Goal: Task Accomplishment & Management: Complete application form

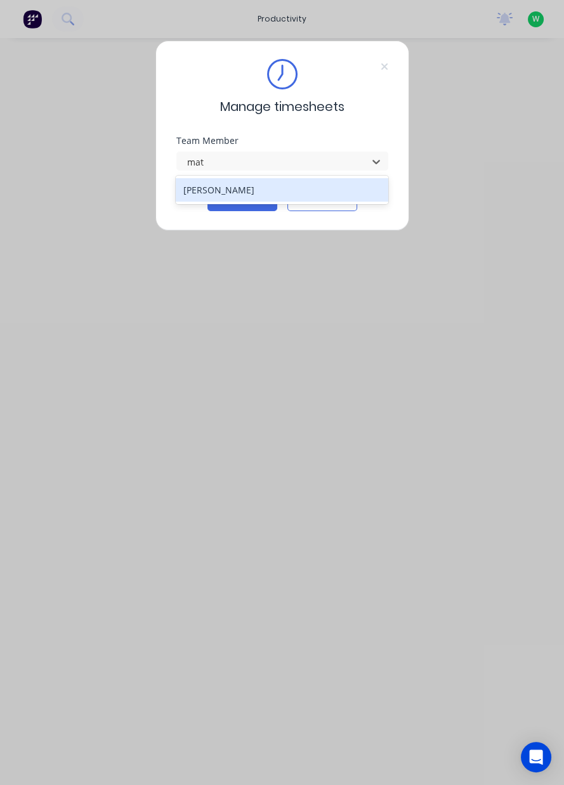
type input "matt"
click at [320, 204] on button "Cancel" at bounding box center [322, 201] width 70 height 20
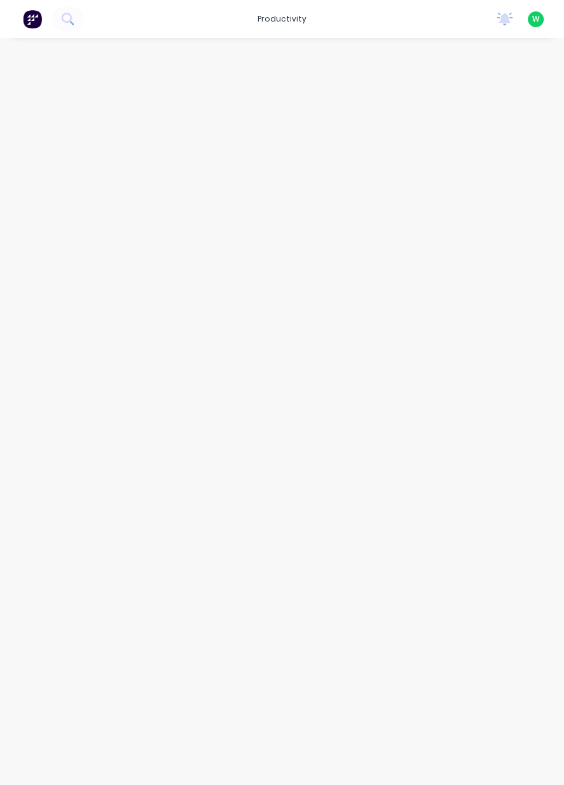
click at [244, 197] on div at bounding box center [282, 399] width 564 height 722
click at [295, 16] on div "productivity" at bounding box center [282, 19] width 62 height 19
click at [325, 147] on link "Timesheets" at bounding box center [337, 137] width 168 height 25
click at [330, 141] on div "Timesheets" at bounding box center [315, 137] width 48 height 11
click at [326, 132] on div "Timesheets" at bounding box center [315, 137] width 48 height 11
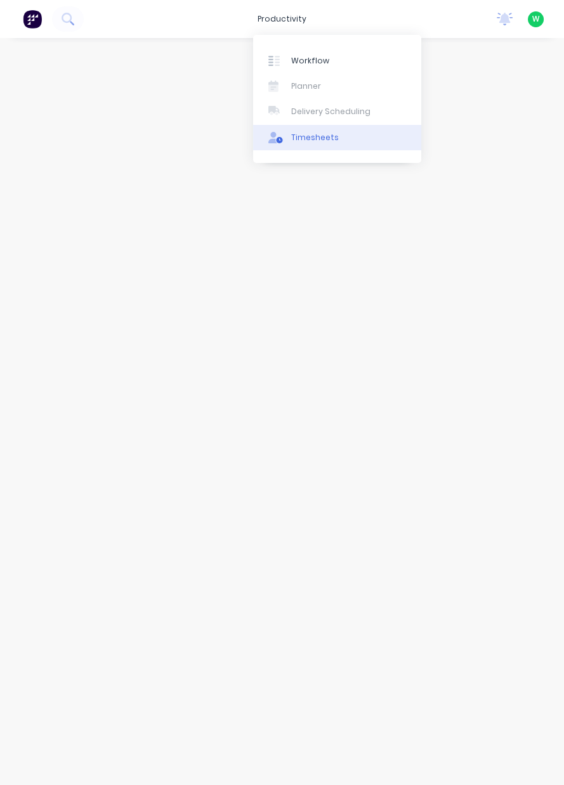
click at [313, 140] on div "Timesheets" at bounding box center [315, 137] width 48 height 11
click at [306, 132] on div "Timesheets" at bounding box center [315, 137] width 48 height 11
click at [308, 139] on div "Timesheets" at bounding box center [315, 137] width 48 height 11
click at [294, 22] on div "productivity" at bounding box center [282, 19] width 62 height 19
click at [316, 127] on link "Timesheets" at bounding box center [337, 137] width 168 height 25
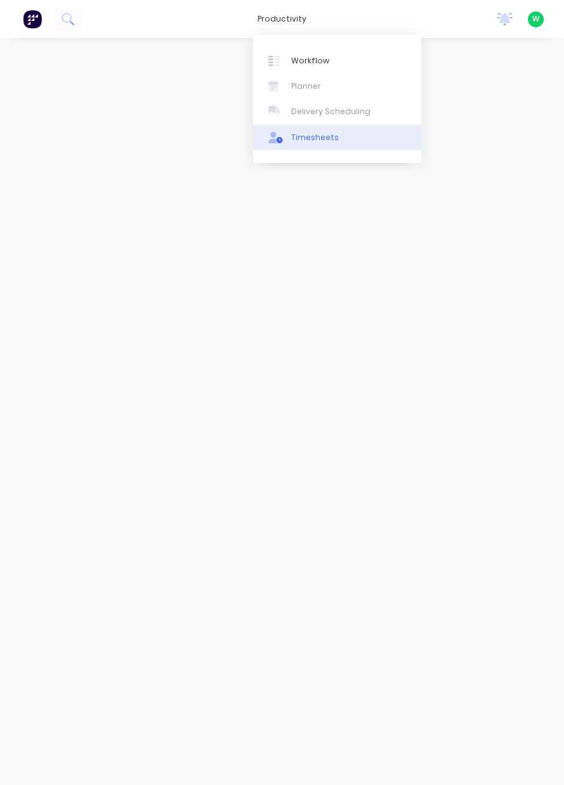
click at [320, 143] on div "Timesheets" at bounding box center [315, 137] width 48 height 11
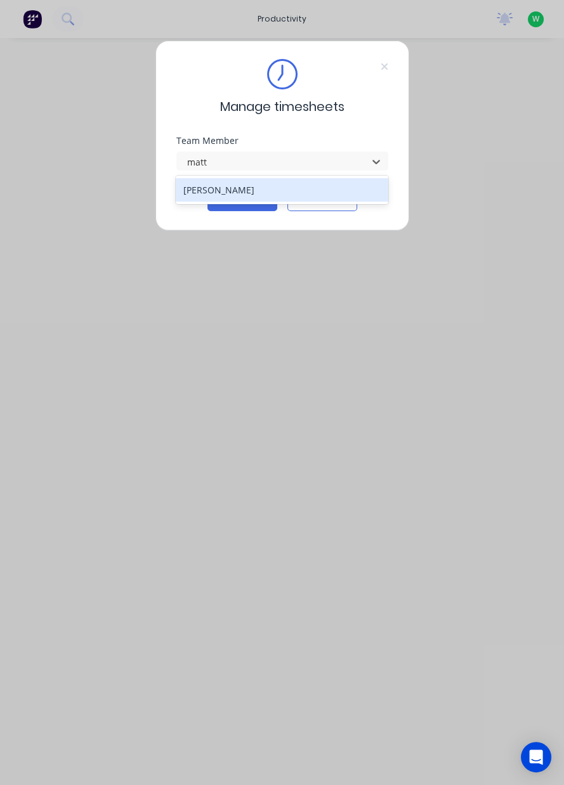
click at [302, 184] on div "[PERSON_NAME]" at bounding box center [282, 189] width 212 height 23
type input "matt"
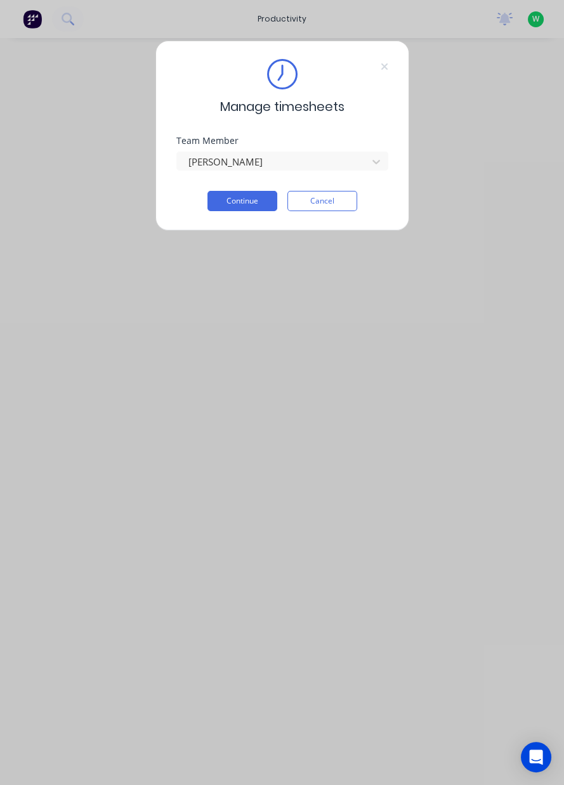
click at [250, 199] on button "Continue" at bounding box center [242, 201] width 70 height 20
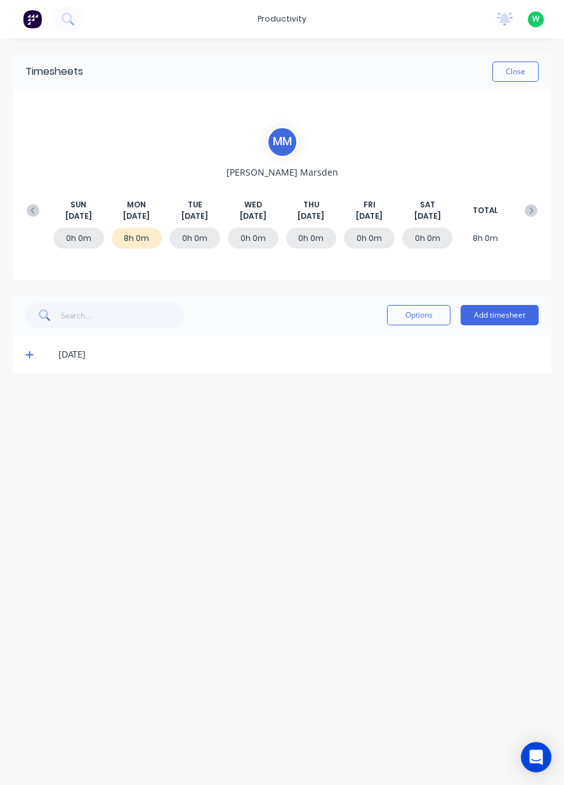
click at [505, 316] on button "Add timesheet" at bounding box center [499, 315] width 78 height 20
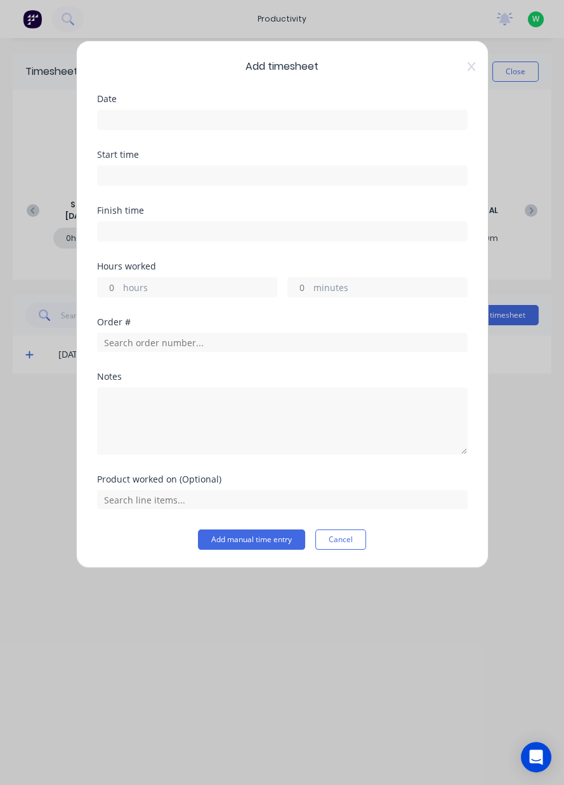
click at [308, 114] on input at bounding box center [282, 119] width 369 height 19
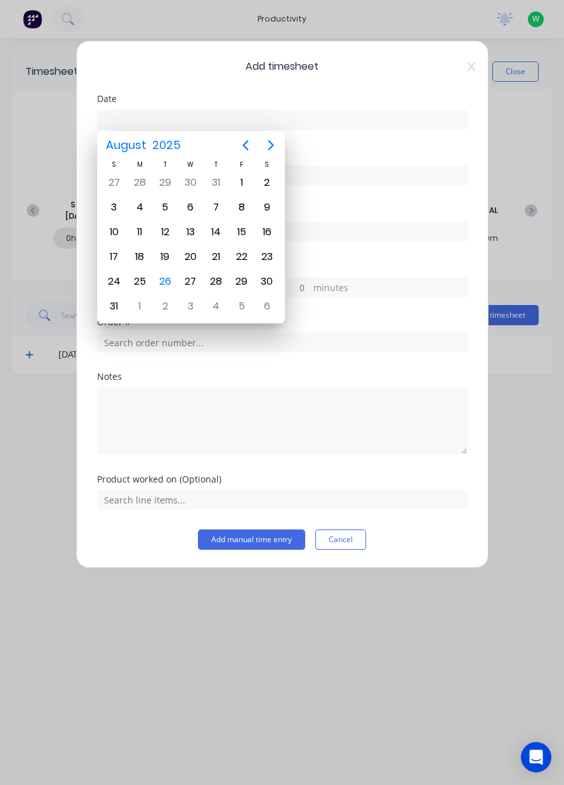
click at [168, 273] on div "26" at bounding box center [164, 281] width 19 height 19
type input "26/08/2025"
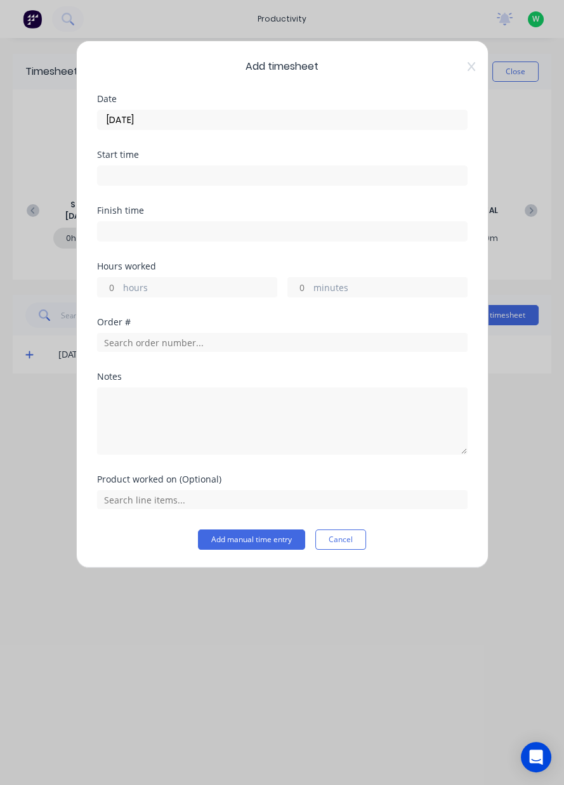
click at [214, 286] on label "hours" at bounding box center [199, 289] width 153 height 16
click at [120, 286] on input "hours" at bounding box center [109, 287] width 22 height 19
type input "10"
click at [240, 342] on input "text" at bounding box center [282, 342] width 370 height 19
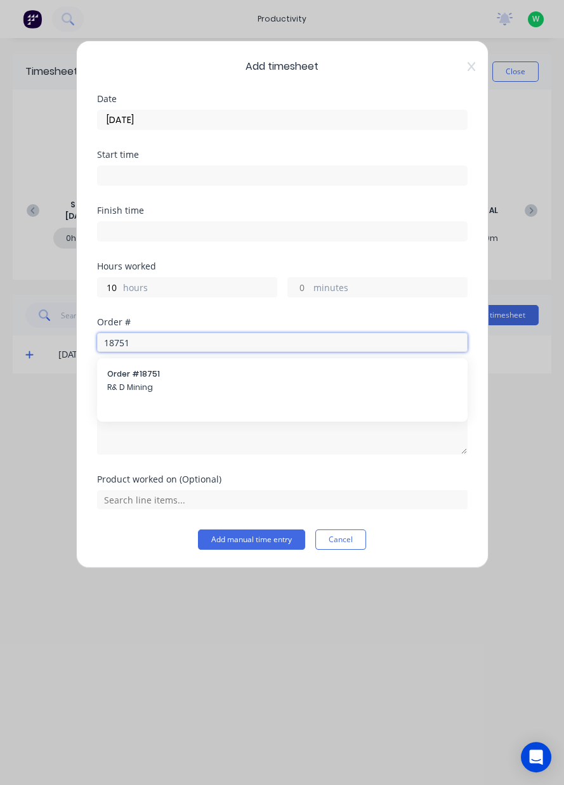
type input "18751"
click at [202, 376] on span "Order # 18751" at bounding box center [282, 373] width 350 height 11
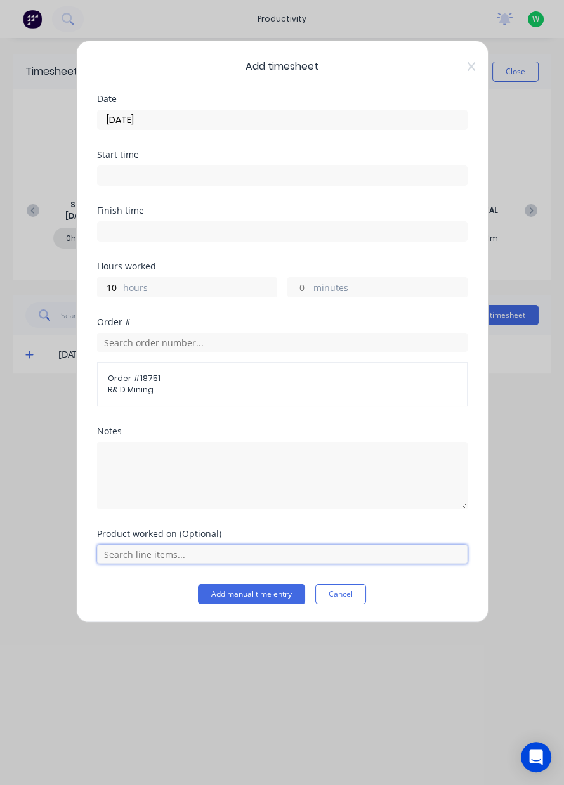
click at [217, 554] on input "text" at bounding box center [282, 554] width 370 height 19
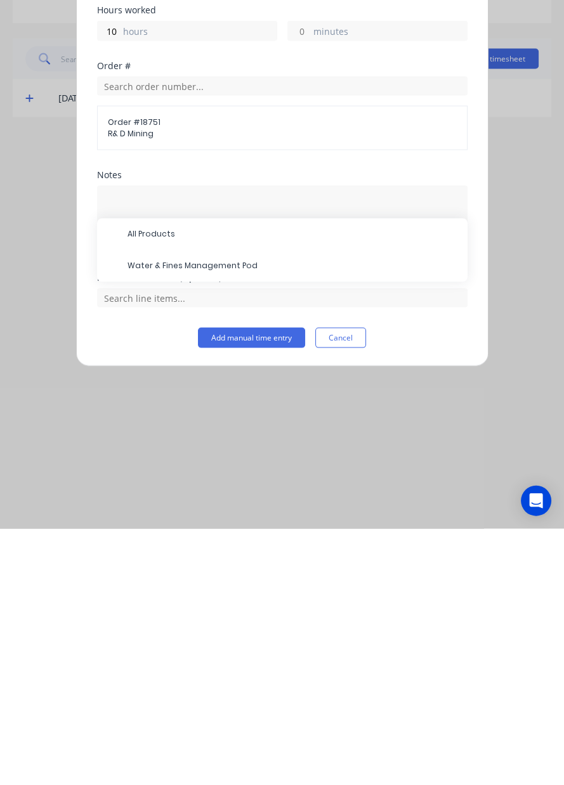
click at [242, 523] on span "Water & Fines Management Pod" at bounding box center [292, 522] width 330 height 11
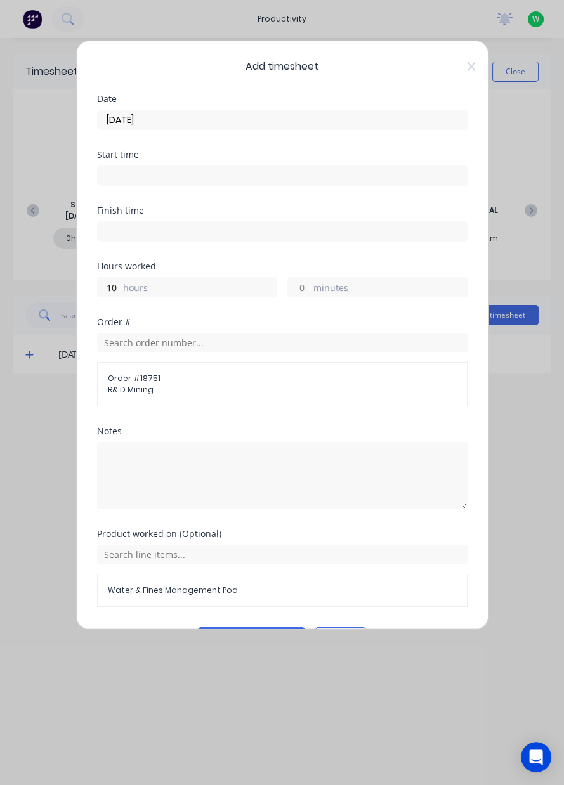
scroll to position [34, 0]
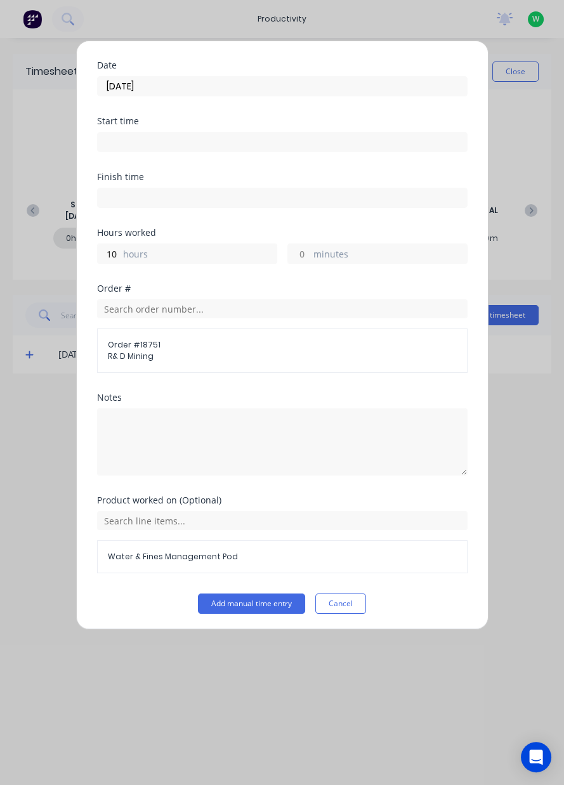
click at [259, 595] on button "Add manual time entry" at bounding box center [251, 604] width 107 height 20
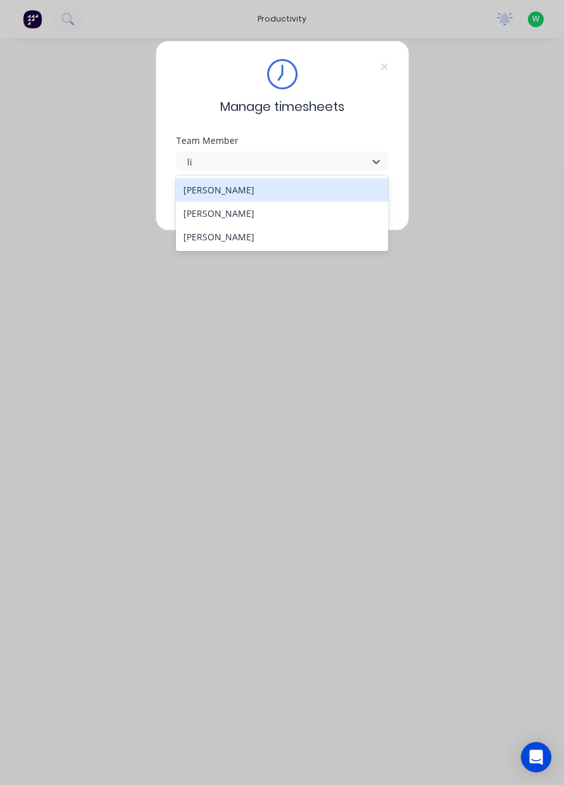
click at [302, 213] on div "[PERSON_NAME]" at bounding box center [282, 213] width 212 height 23
type input "li"
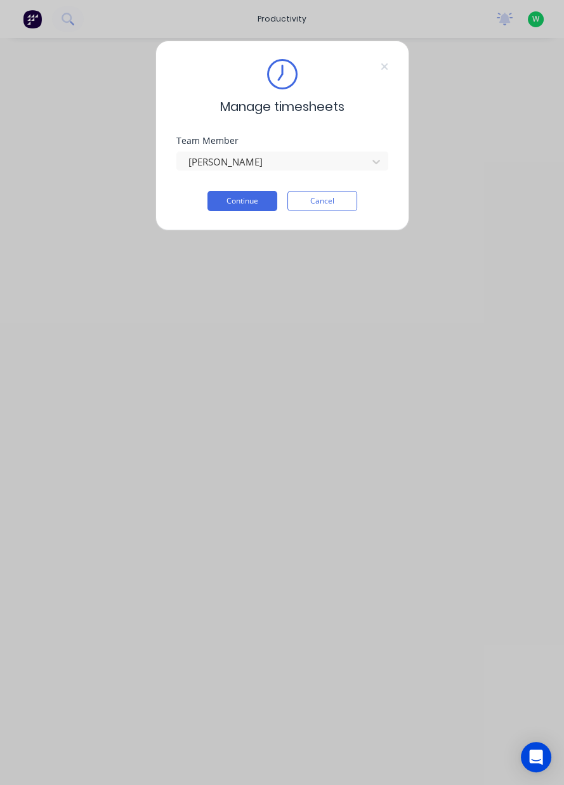
click at [255, 204] on button "Continue" at bounding box center [242, 201] width 70 height 20
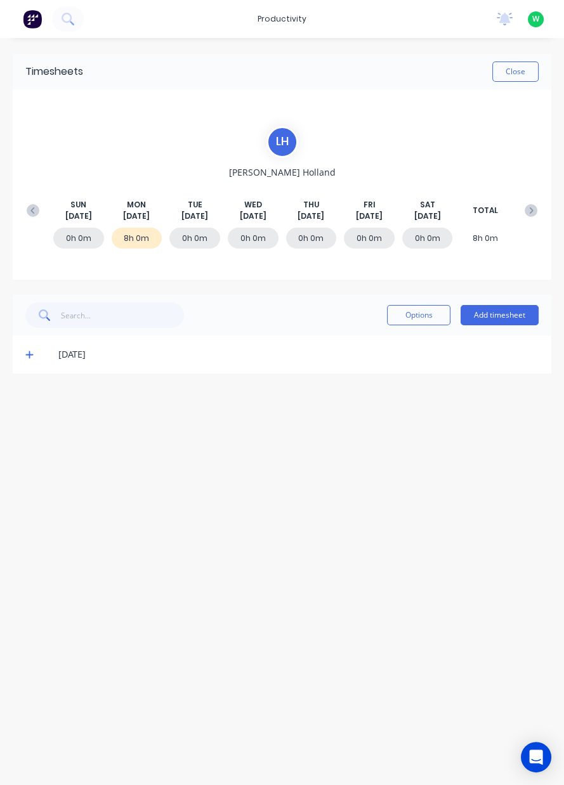
click at [31, 360] on span at bounding box center [31, 354] width 13 height 13
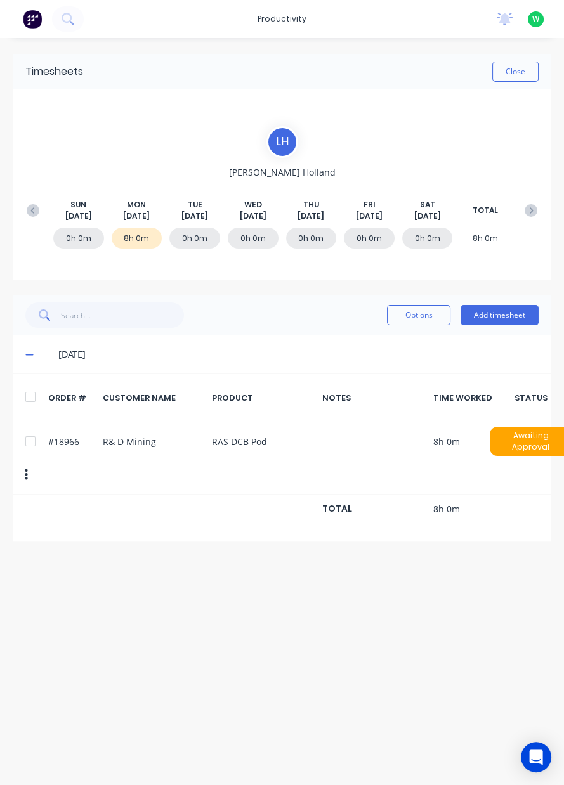
click at [491, 314] on button "Add timesheet" at bounding box center [499, 315] width 78 height 20
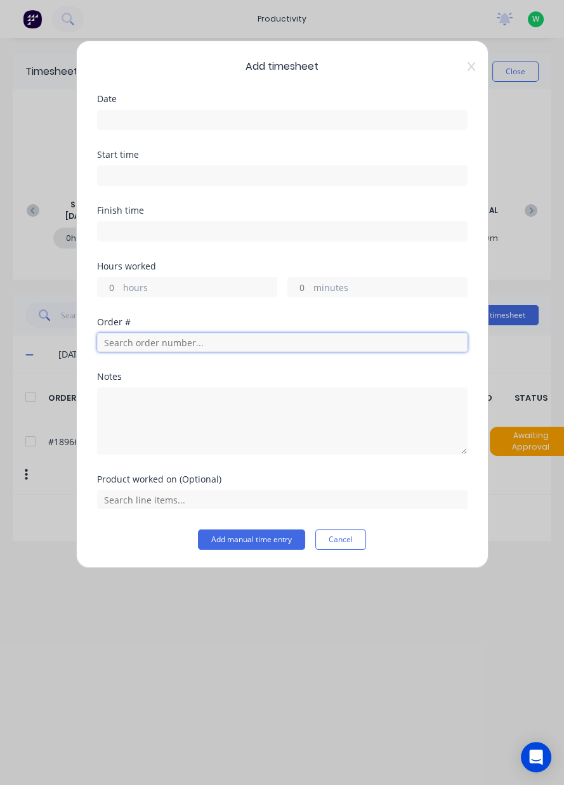
click at [199, 339] on input "text" at bounding box center [282, 342] width 370 height 19
type input "18966"
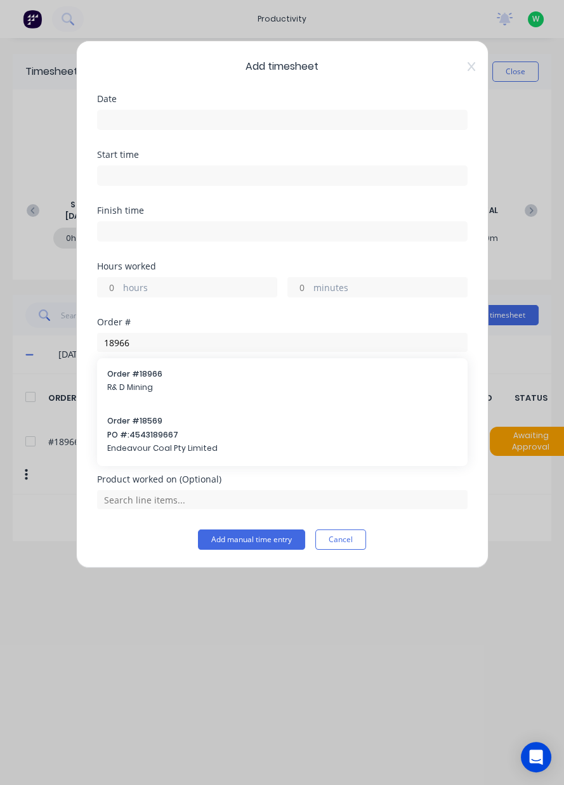
click at [217, 384] on span "R& D Mining" at bounding box center [282, 387] width 350 height 11
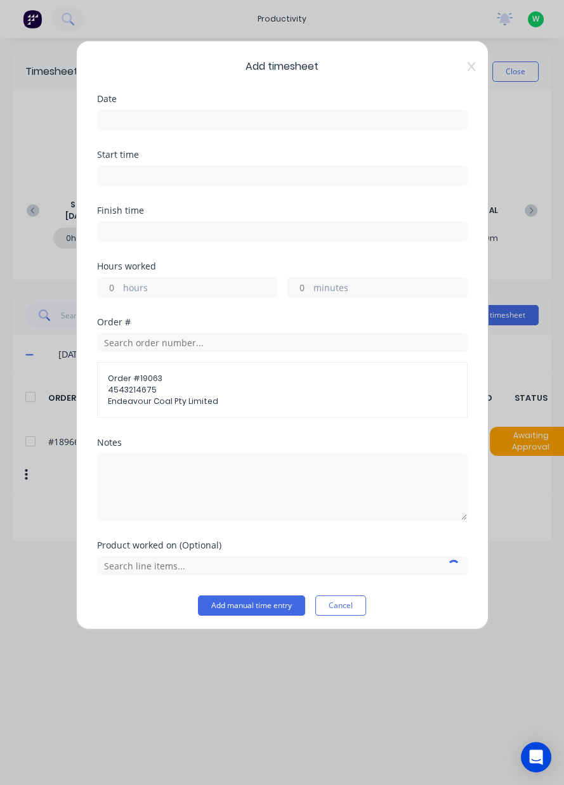
click at [259, 125] on input at bounding box center [282, 119] width 369 height 19
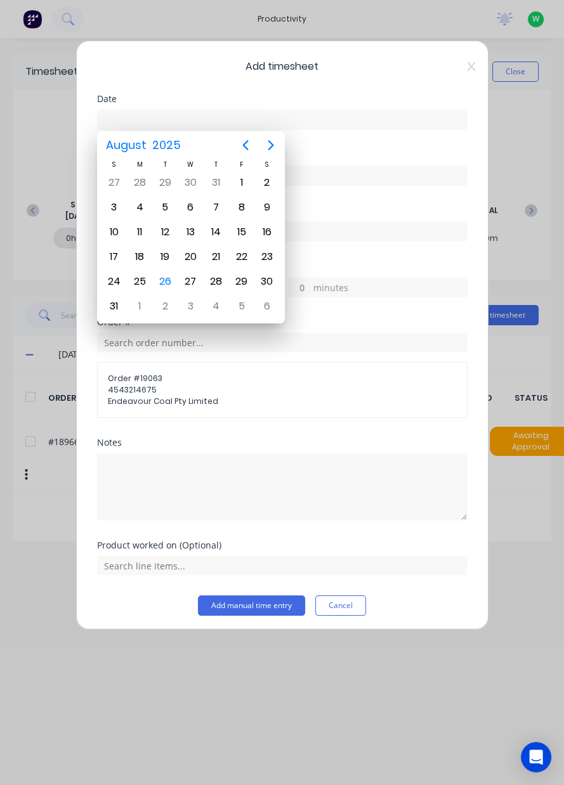
click at [174, 280] on div "26" at bounding box center [164, 281] width 25 height 24
type input "26/08/2025"
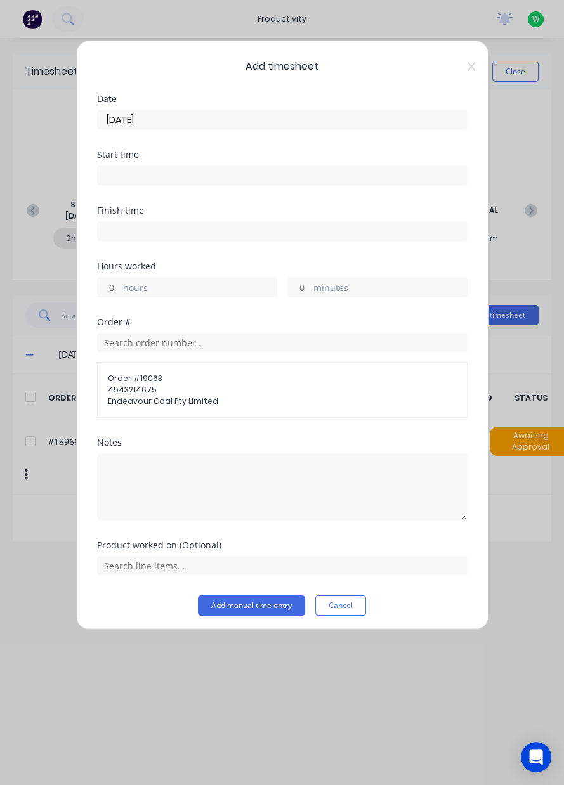
click at [193, 287] on label "hours" at bounding box center [199, 289] width 153 height 16
click at [120, 287] on input "hours" at bounding box center [109, 287] width 22 height 19
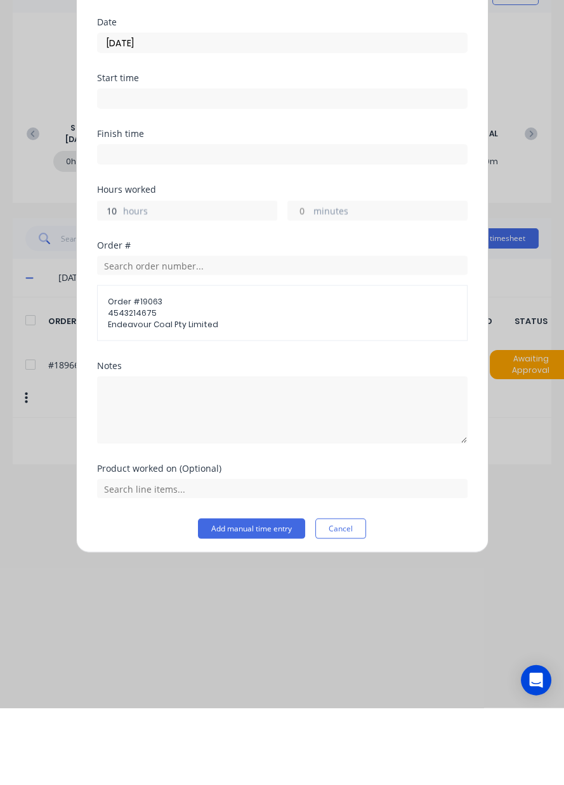
type input "10"
click at [274, 567] on input "text" at bounding box center [282, 565] width 370 height 19
click at [269, 528] on span "Repair chain boat" at bounding box center [292, 533] width 330 height 11
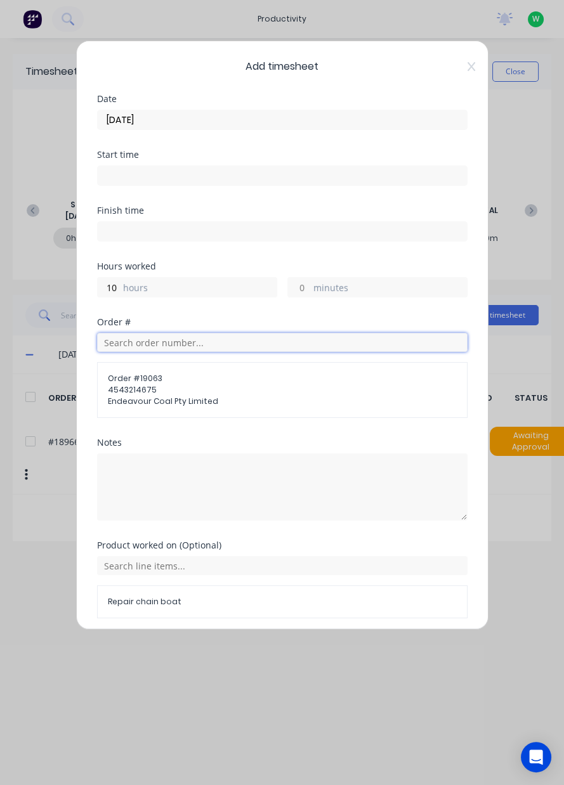
click at [285, 344] on input "text" at bounding box center [282, 342] width 370 height 19
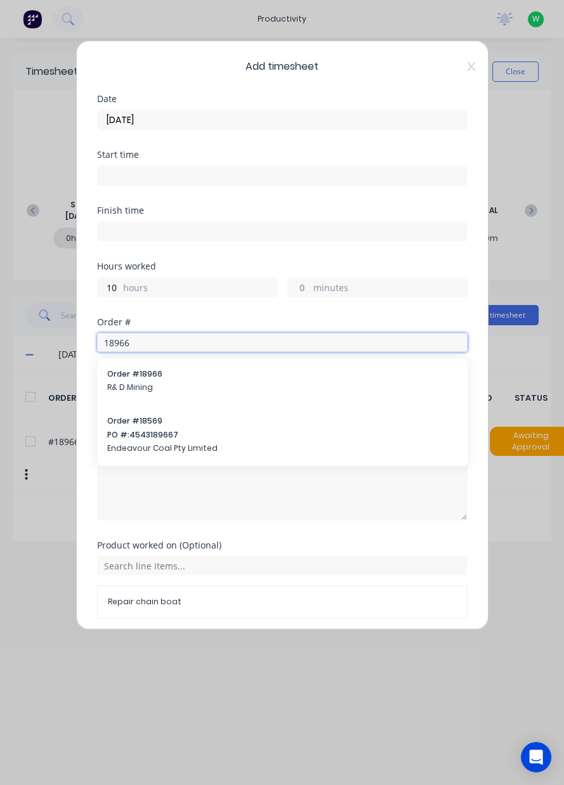
type input "18966"
click at [223, 377] on span "Order # 18966" at bounding box center [282, 373] width 350 height 11
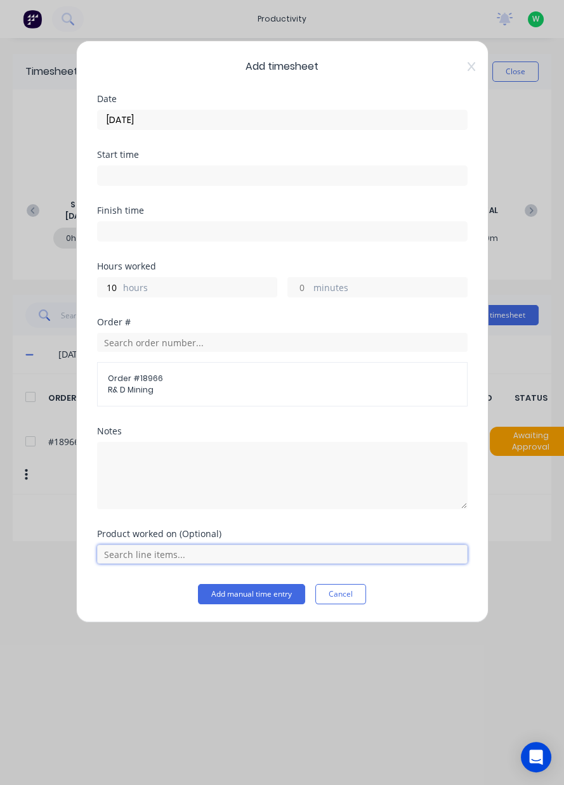
click at [193, 556] on input "text" at bounding box center [282, 554] width 370 height 19
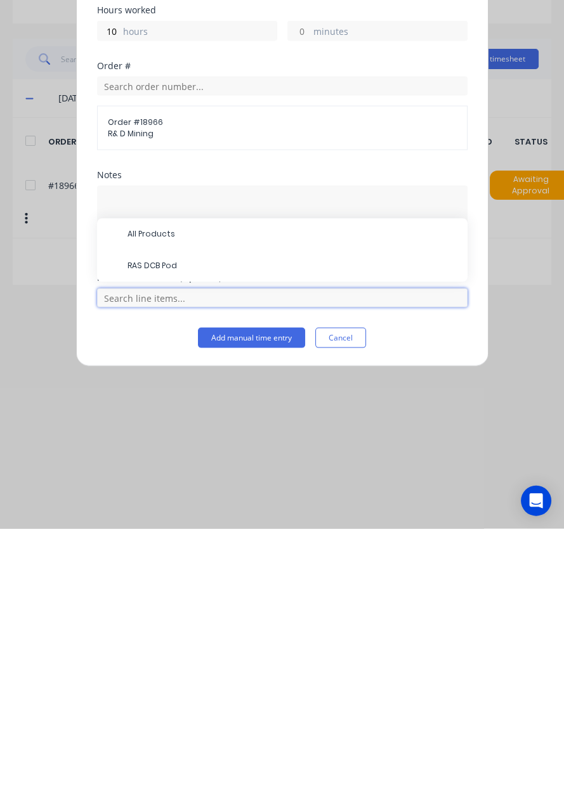
scroll to position [31, 0]
click at [263, 517] on span "RAS DCB Pod" at bounding box center [292, 522] width 330 height 11
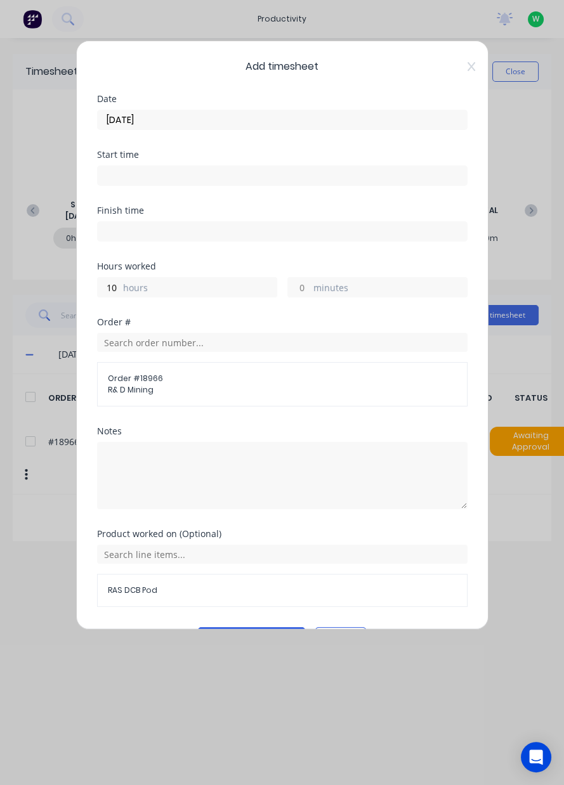
scroll to position [34, 0]
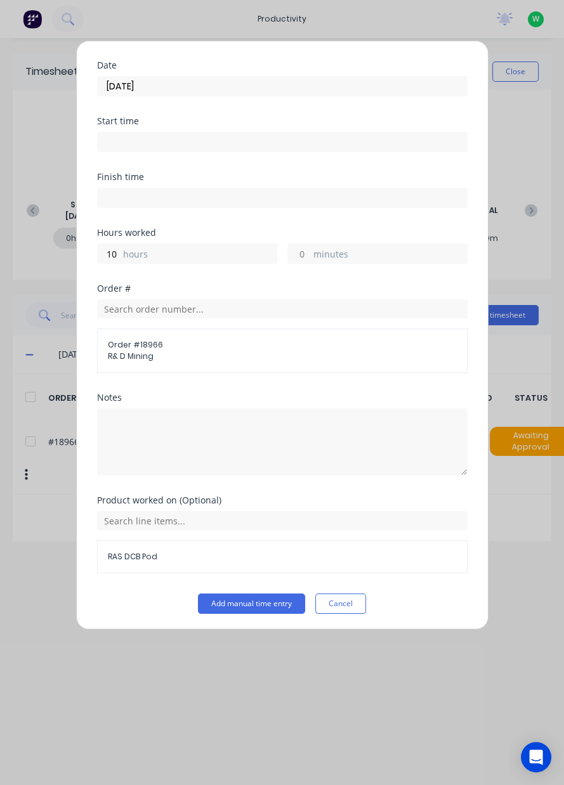
click at [257, 600] on button "Add manual time entry" at bounding box center [251, 604] width 107 height 20
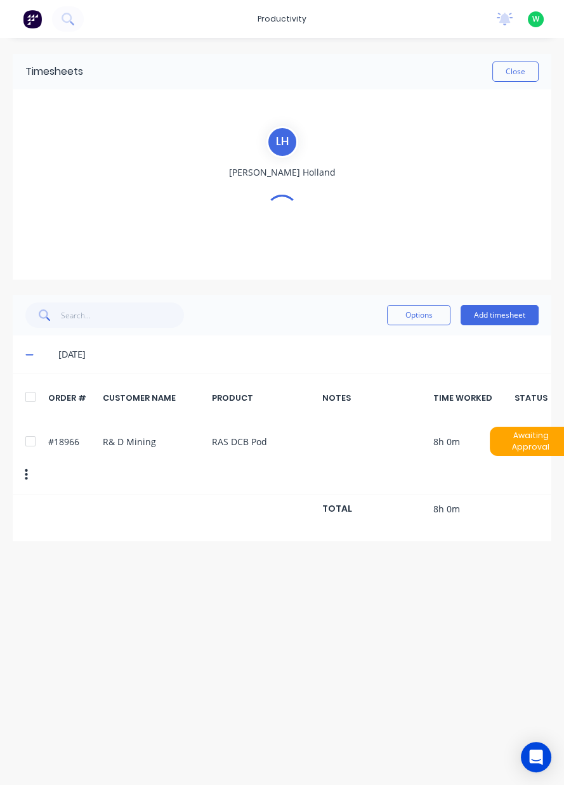
scroll to position [0, 0]
